Goal: Communication & Community: Answer question/provide support

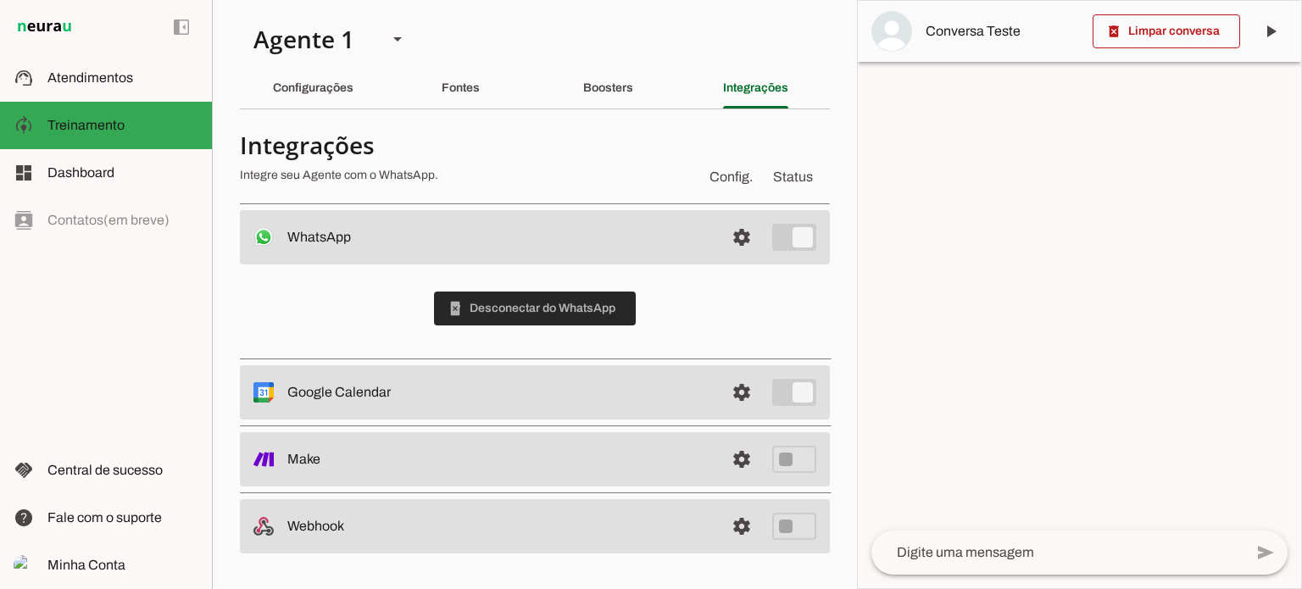
click at [525, 308] on span at bounding box center [535, 308] width 202 height 41
click at [746, 236] on span at bounding box center [741, 237] width 41 height 41
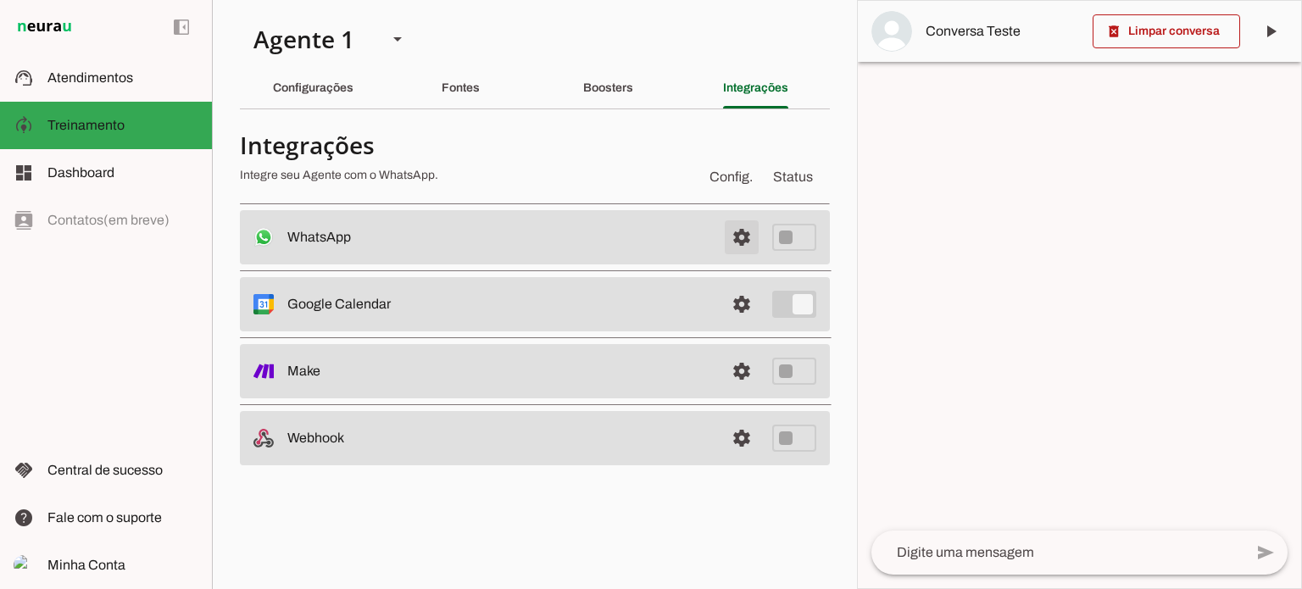
click at [742, 236] on span at bounding box center [741, 237] width 41 height 41
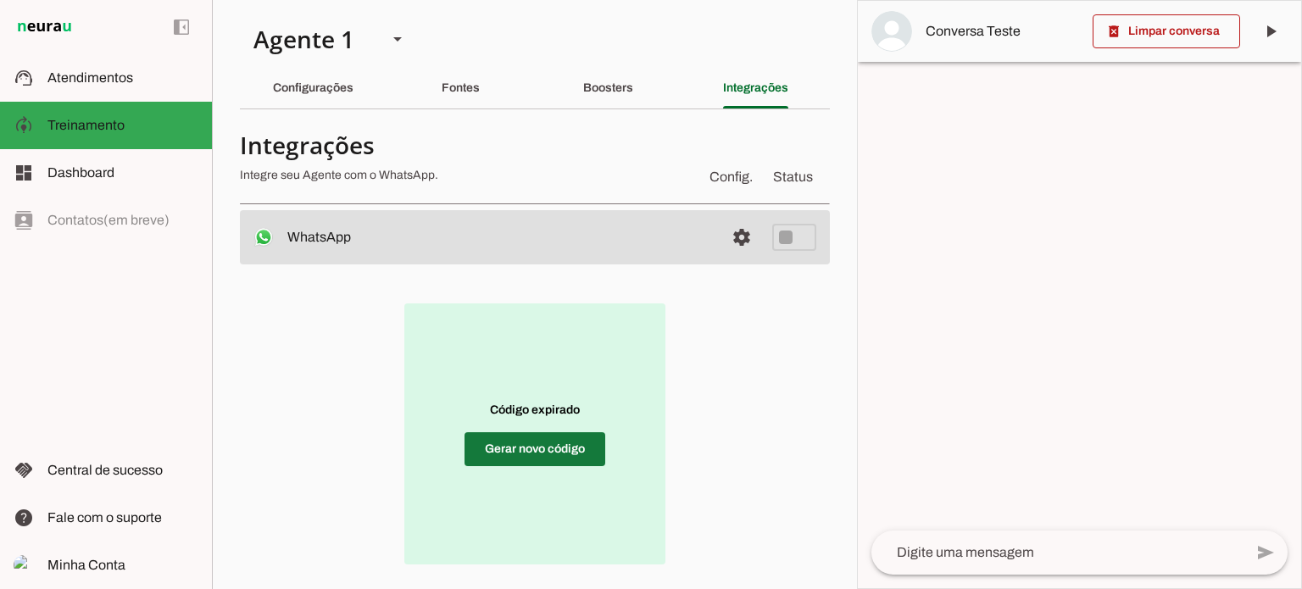
click at [522, 446] on span at bounding box center [534, 449] width 141 height 41
click at [531, 450] on span at bounding box center [534, 449] width 141 height 41
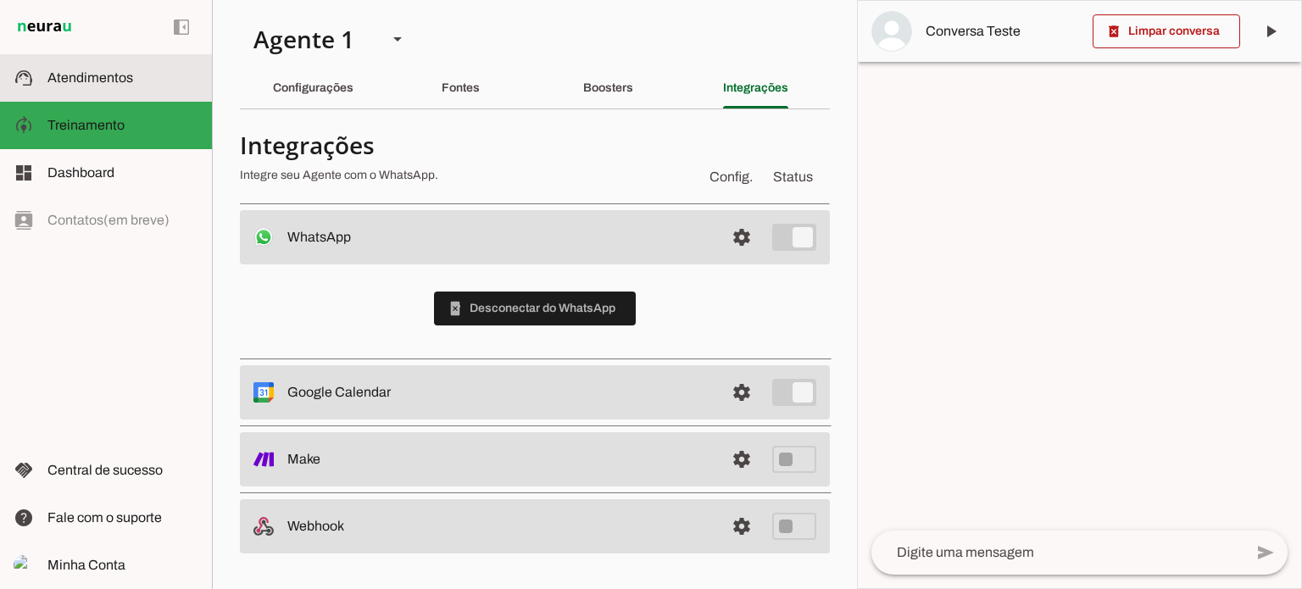
click at [69, 69] on slot at bounding box center [122, 78] width 151 height 20
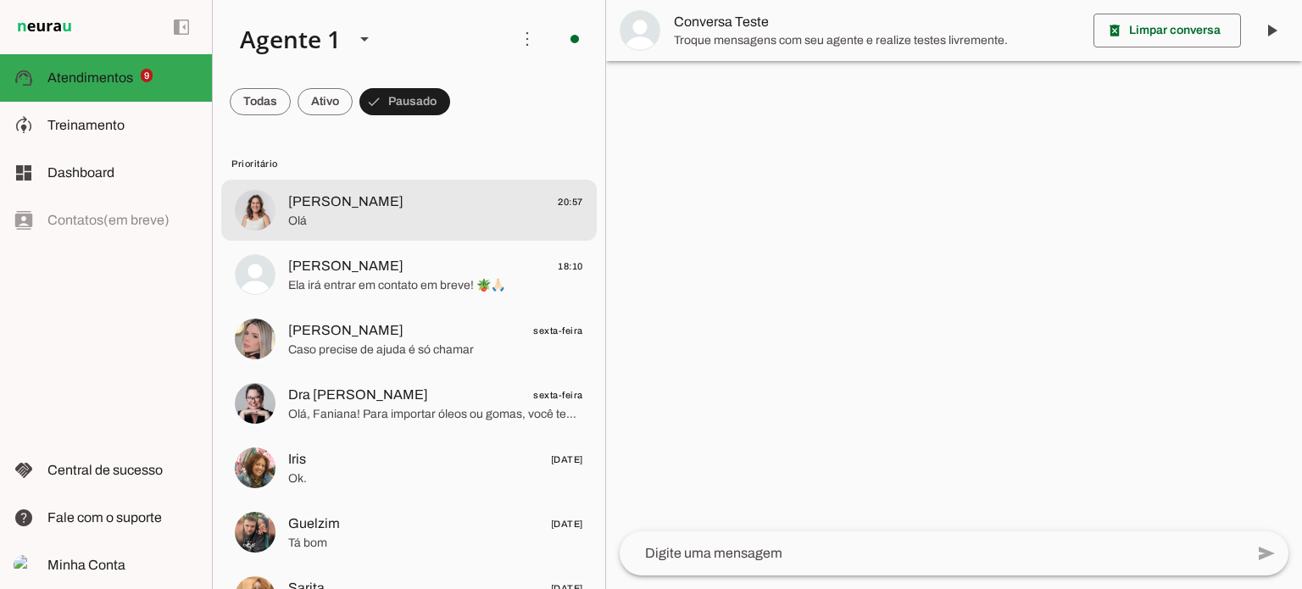
click at [396, 221] on span "Olá" at bounding box center [435, 221] width 295 height 17
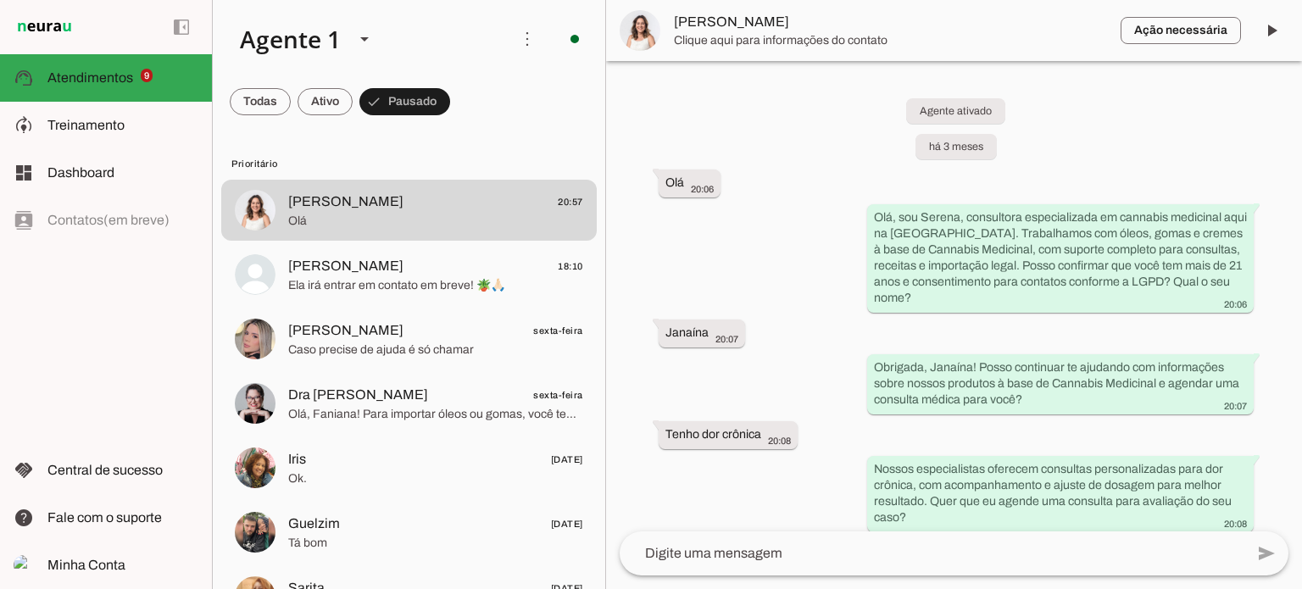
scroll to position [7841, 0]
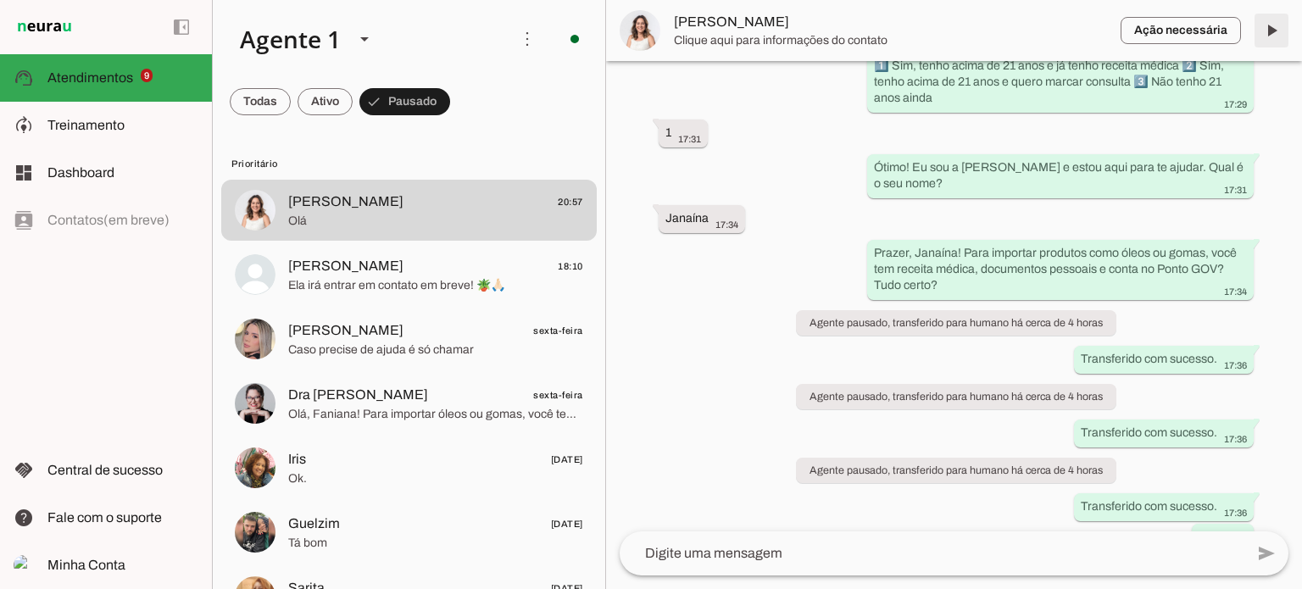
click at [1271, 30] on span at bounding box center [1271, 30] width 41 height 41
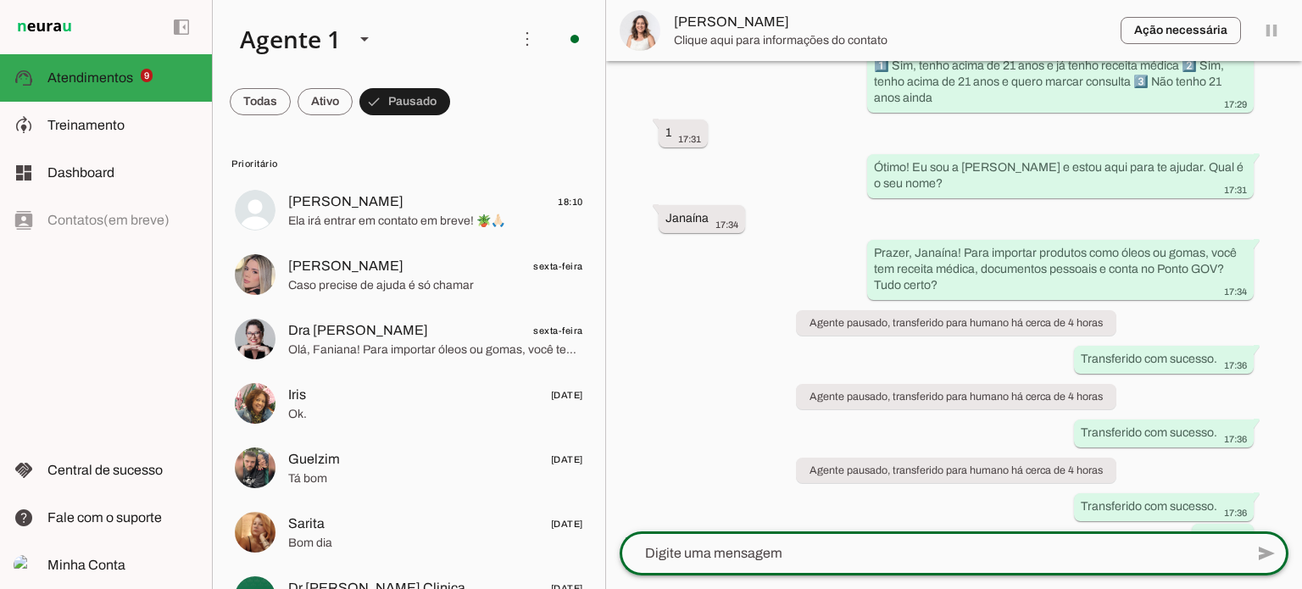
click at [670, 555] on textarea at bounding box center [931, 553] width 625 height 20
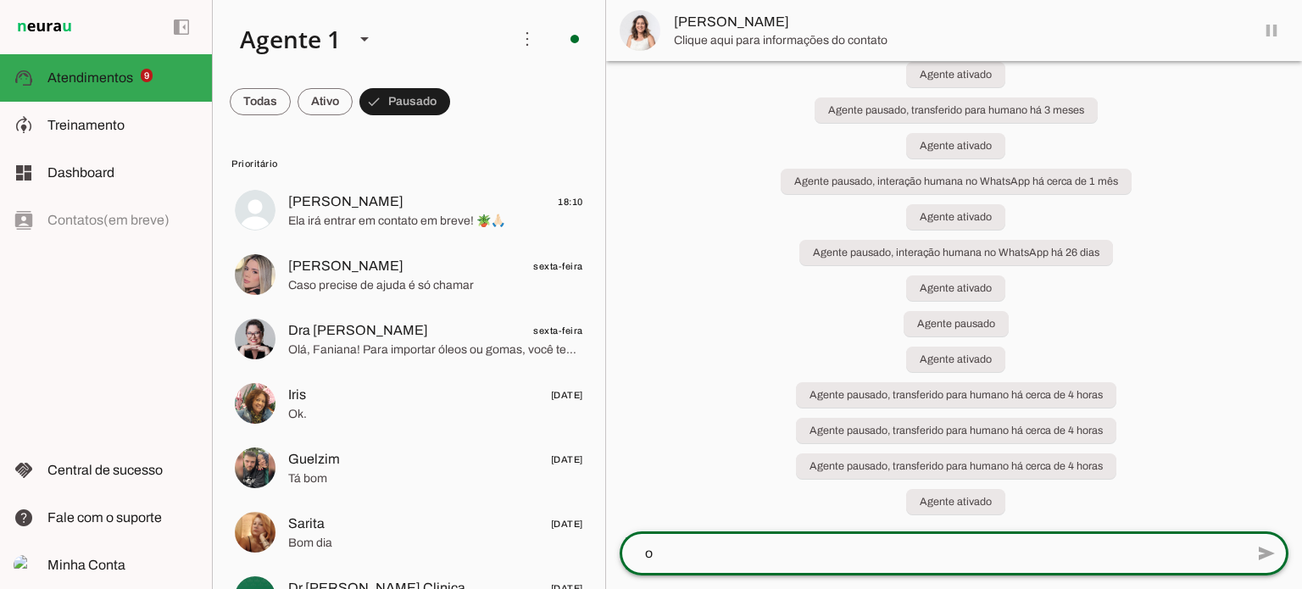
type textarea "oi"
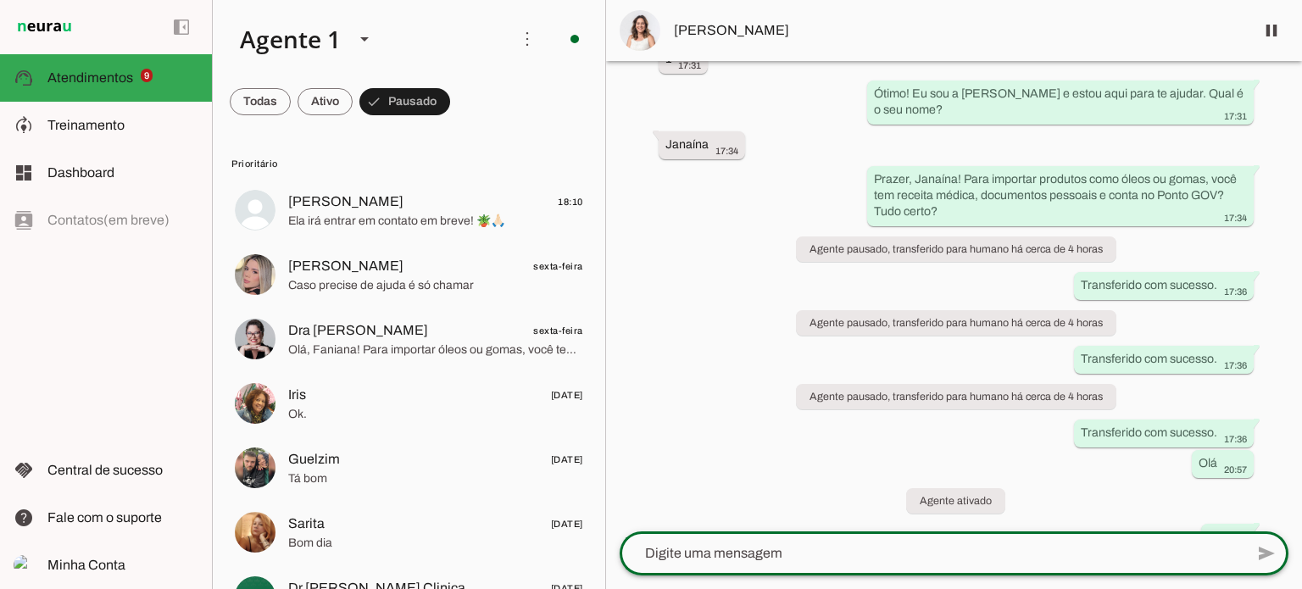
scroll to position [7915, 0]
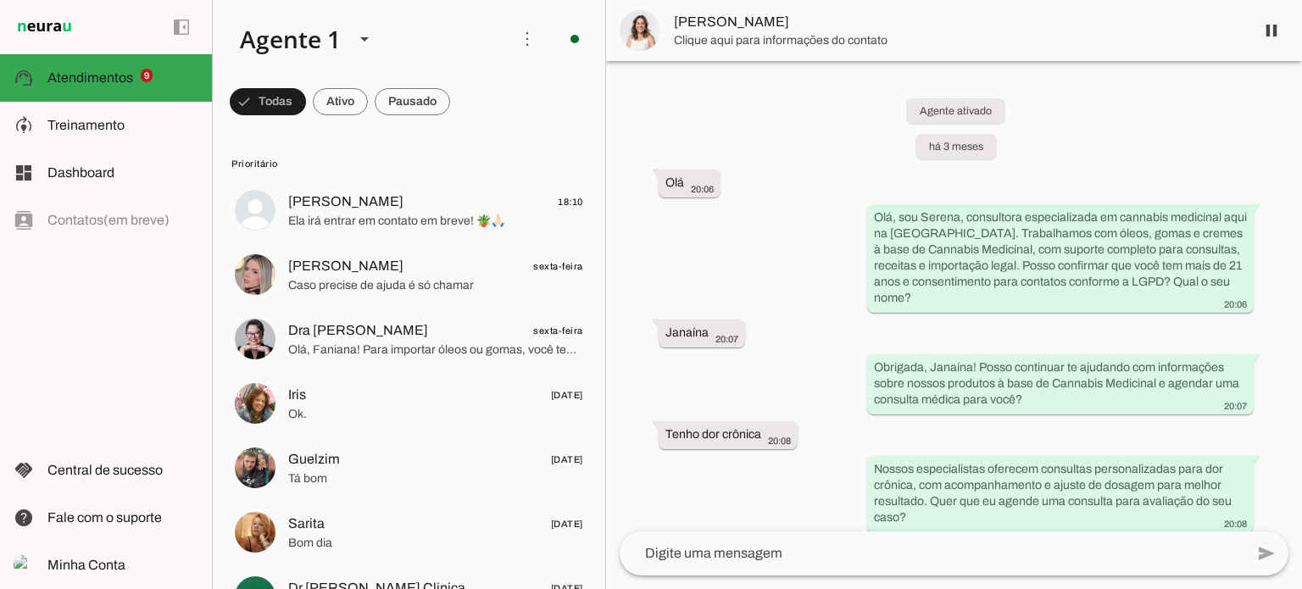
scroll to position [7915, 0]
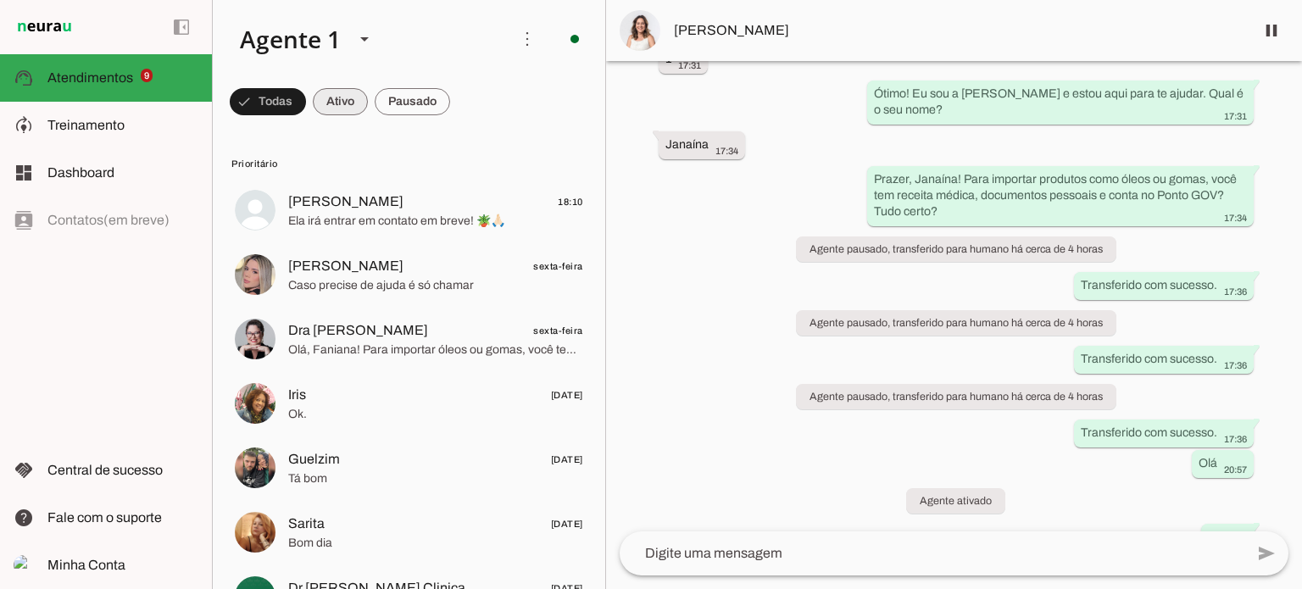
click at [306, 106] on span at bounding box center [268, 101] width 76 height 41
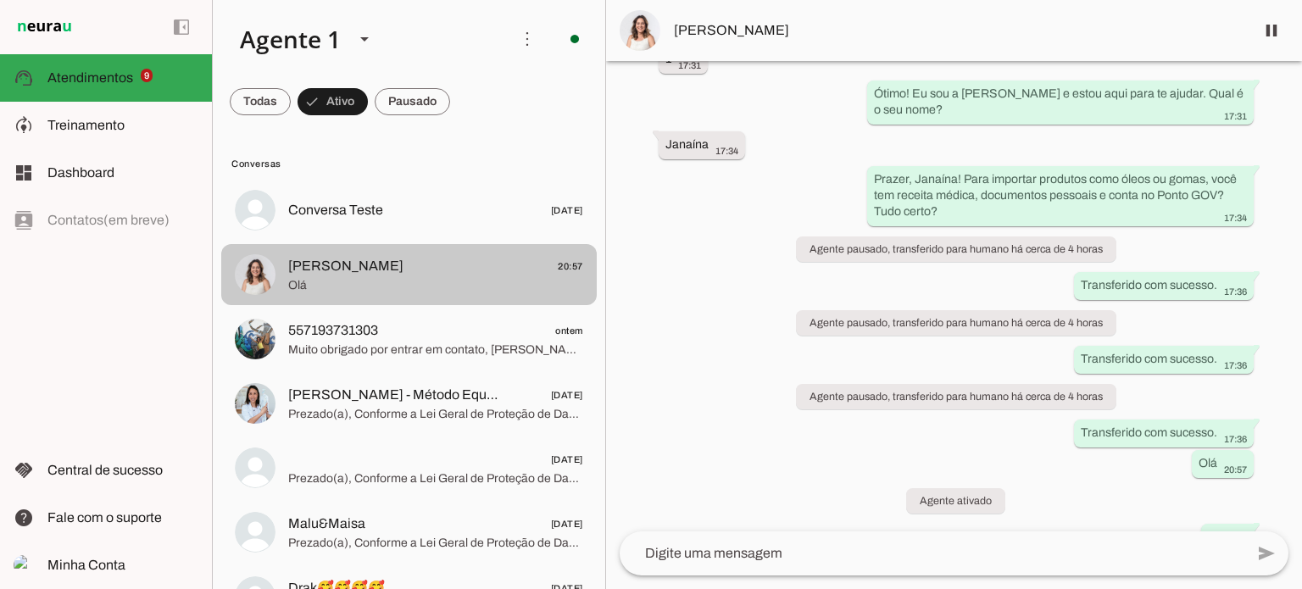
click at [369, 292] on span "Olá" at bounding box center [435, 285] width 295 height 17
click at [385, 281] on span "Olá" at bounding box center [435, 285] width 295 height 17
click at [385, 280] on span "Olá" at bounding box center [435, 285] width 295 height 17
click at [385, 277] on span "Olá" at bounding box center [435, 285] width 295 height 17
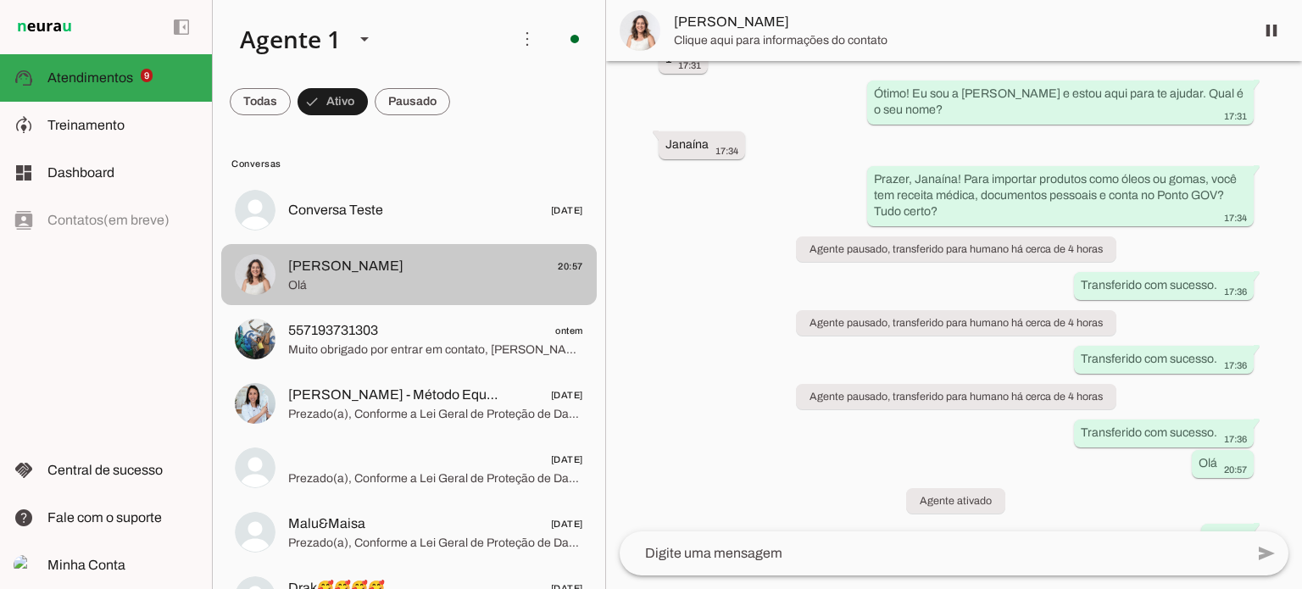
click at [384, 277] on span "Olá" at bounding box center [435, 285] width 295 height 17
click at [383, 274] on span "[PERSON_NAME] 20:57" at bounding box center [435, 266] width 295 height 21
click at [421, 260] on span "[PERSON_NAME] 20:57" at bounding box center [435, 266] width 295 height 21
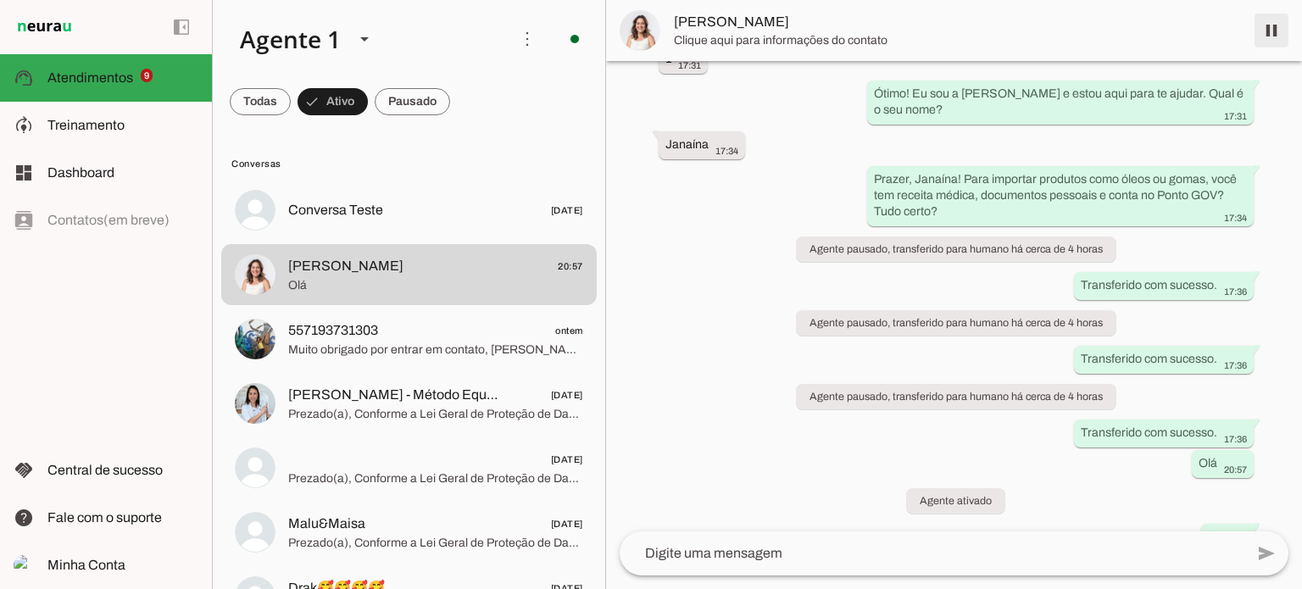
click at [1276, 34] on span at bounding box center [1271, 30] width 41 height 41
click at [1273, 33] on md-item "[PERSON_NAME]" at bounding box center [954, 30] width 696 height 61
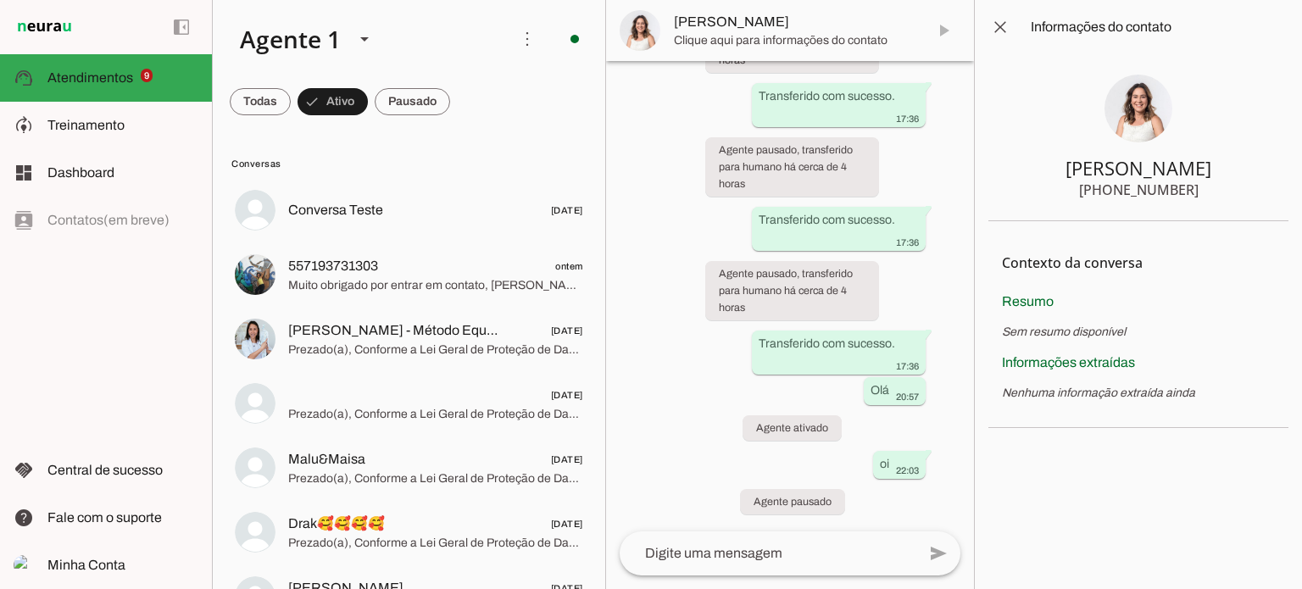
scroll to position [12065, 0]
click at [1008, 25] on span at bounding box center [1000, 27] width 41 height 41
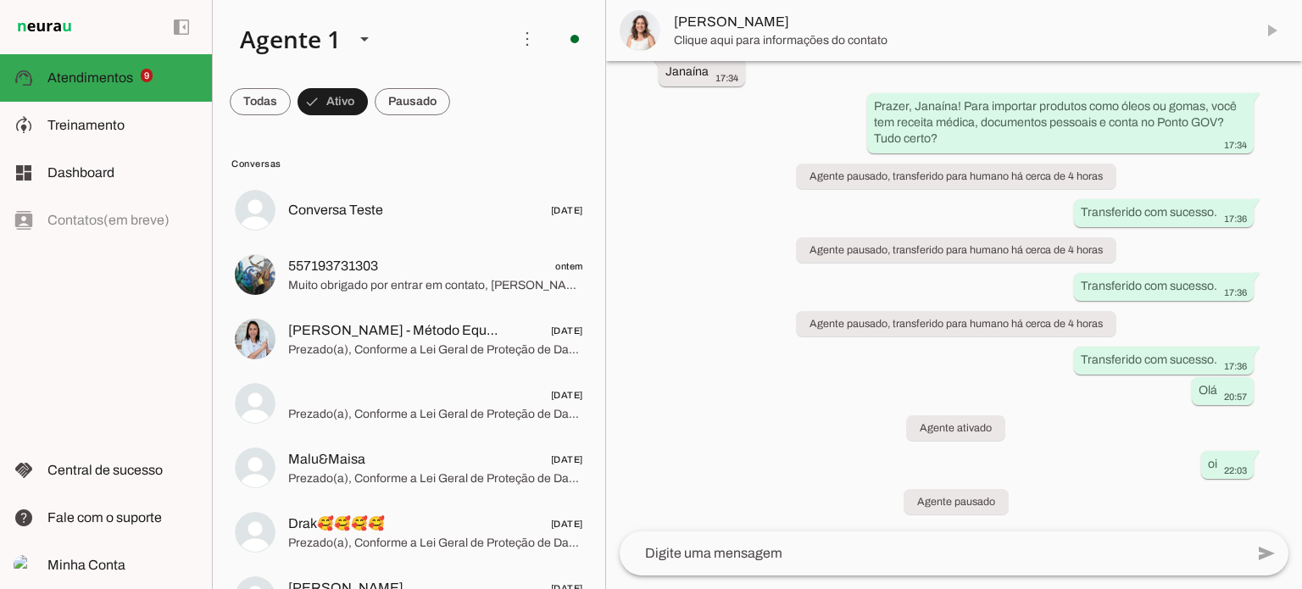
scroll to position [7956, 0]
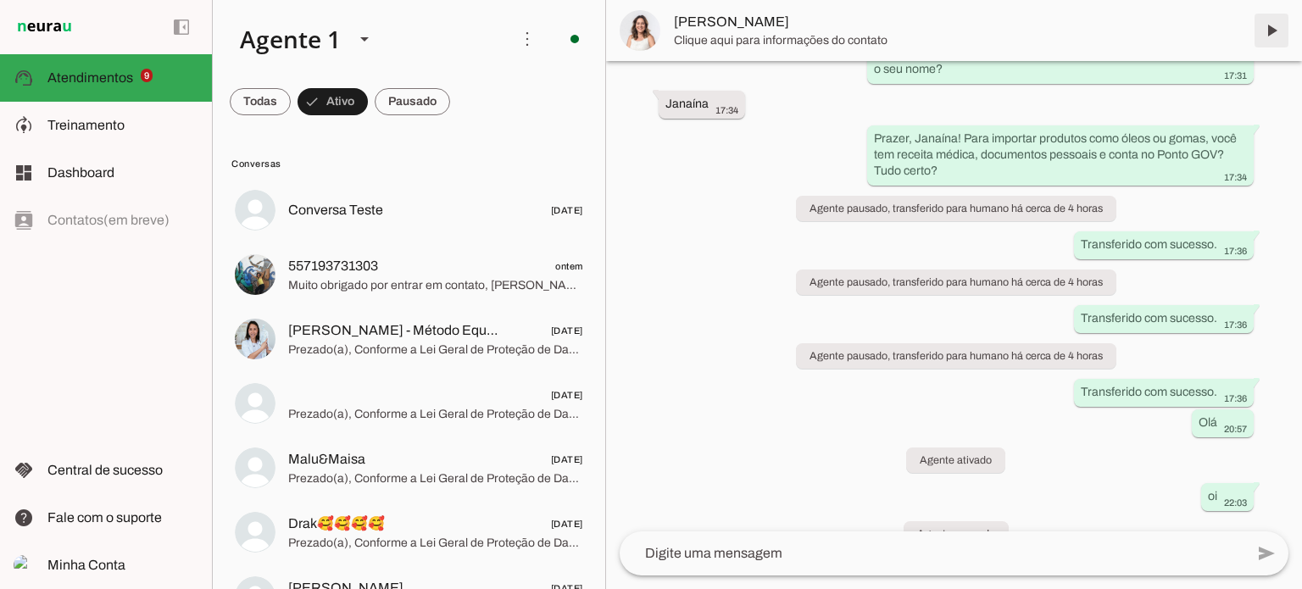
click at [1268, 28] on span at bounding box center [1271, 30] width 41 height 41
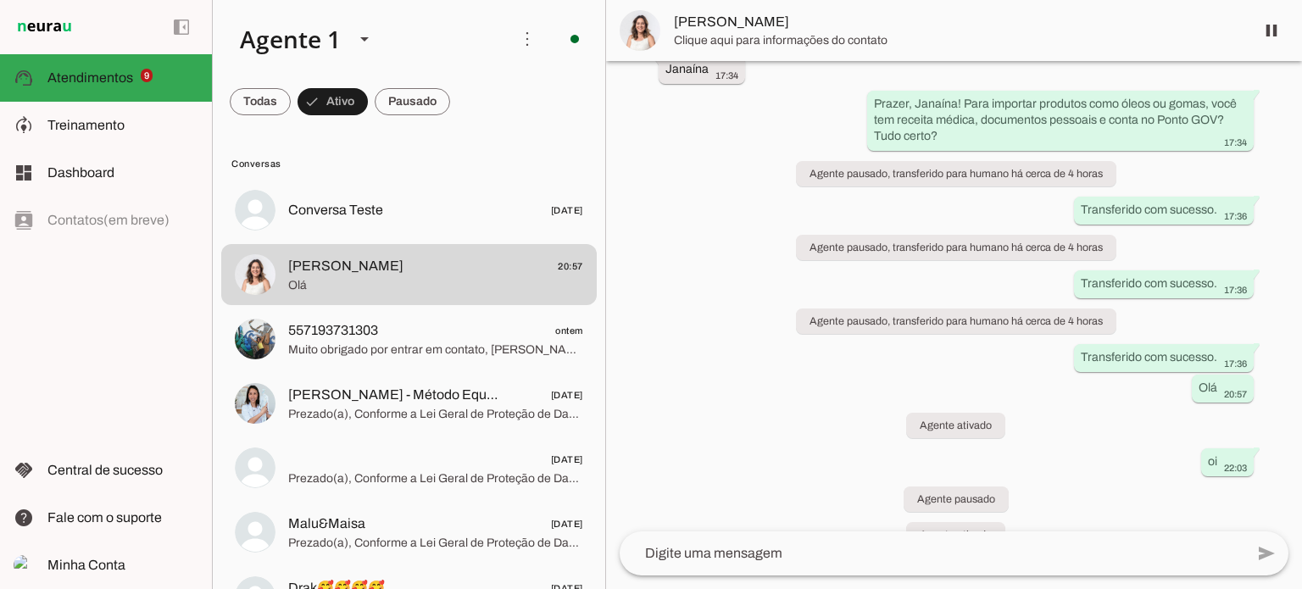
scroll to position [0, 0]
